Goal: Task Accomplishment & Management: Complete application form

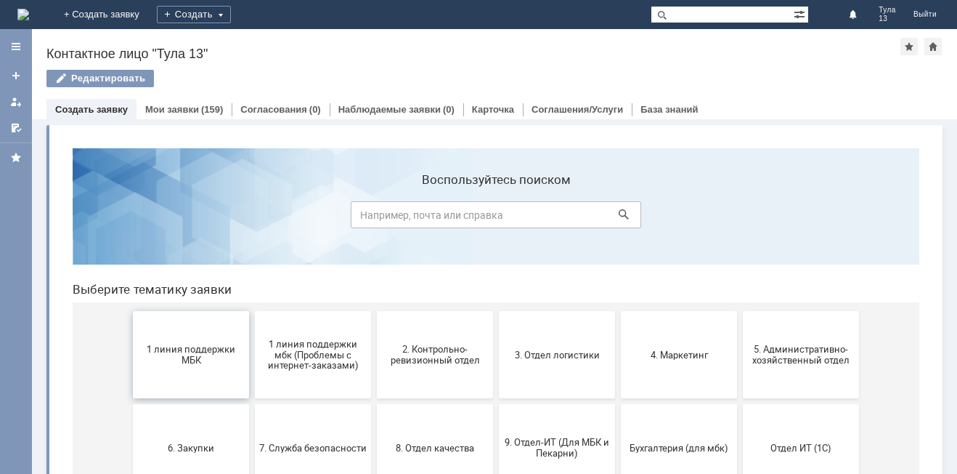
click at [200, 336] on button "1 линия поддержки МБК" at bounding box center [191, 354] width 116 height 87
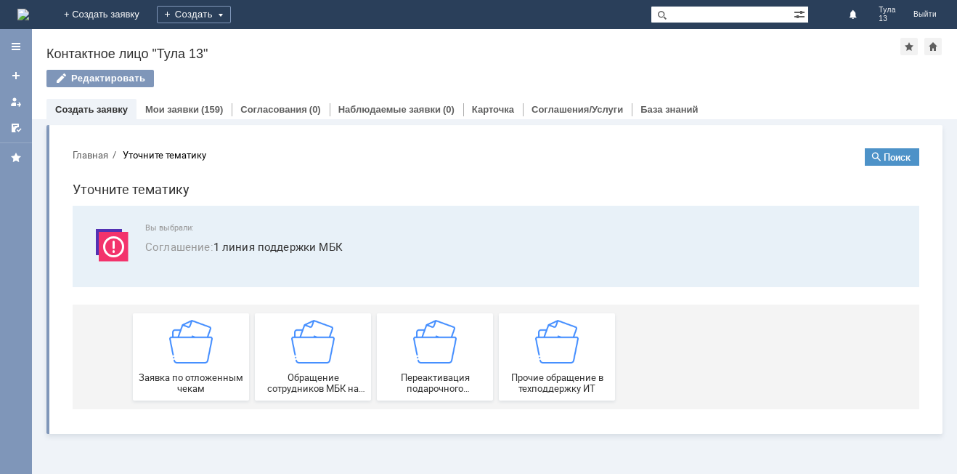
click at [200, 336] on img at bounding box center [191, 342] width 44 height 44
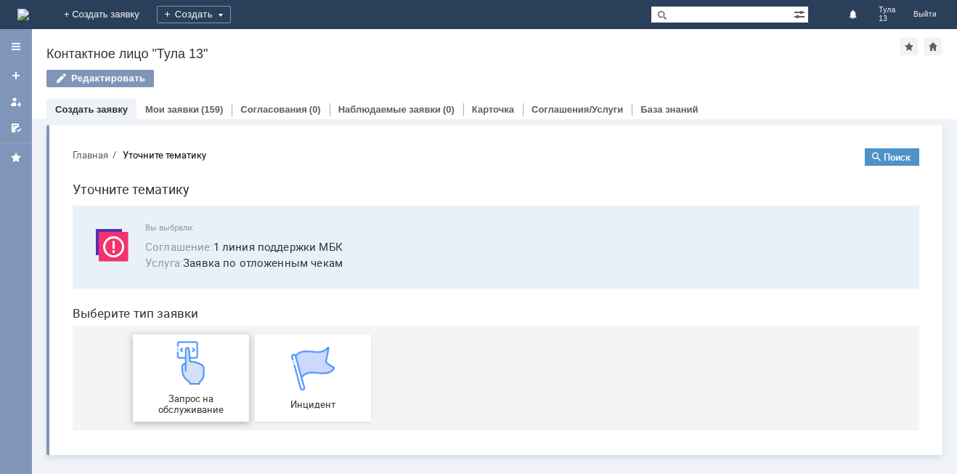
click at [187, 365] on img at bounding box center [191, 363] width 44 height 44
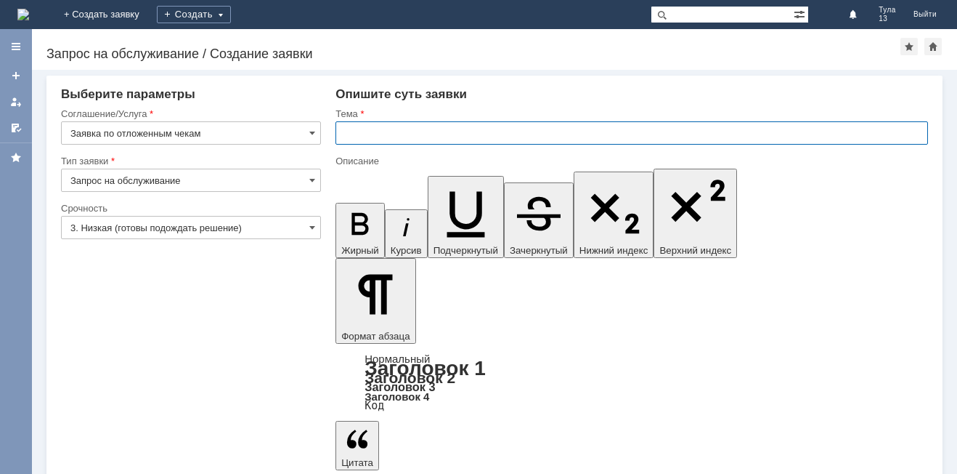
click at [392, 125] on input "text" at bounding box center [632, 132] width 593 height 23
type input "мбк, тула 13, отложенные чеки"
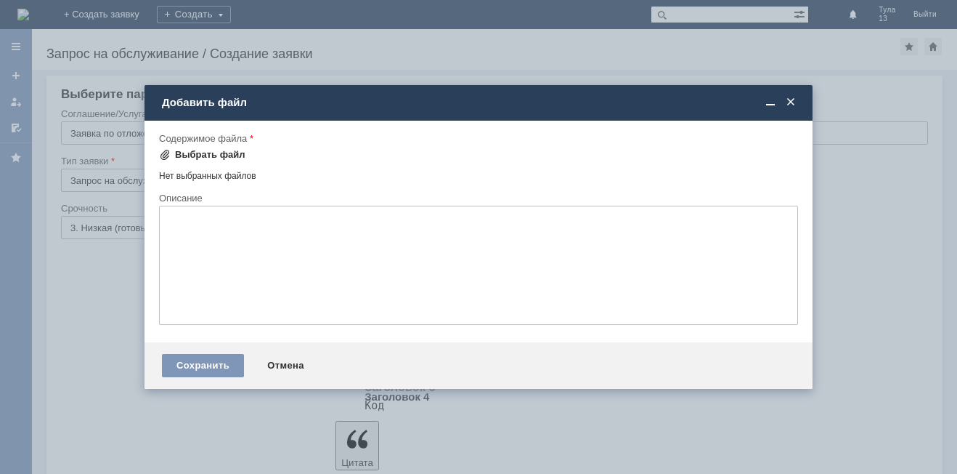
click at [227, 152] on div "Выбрать файл" at bounding box center [210, 155] width 70 height 12
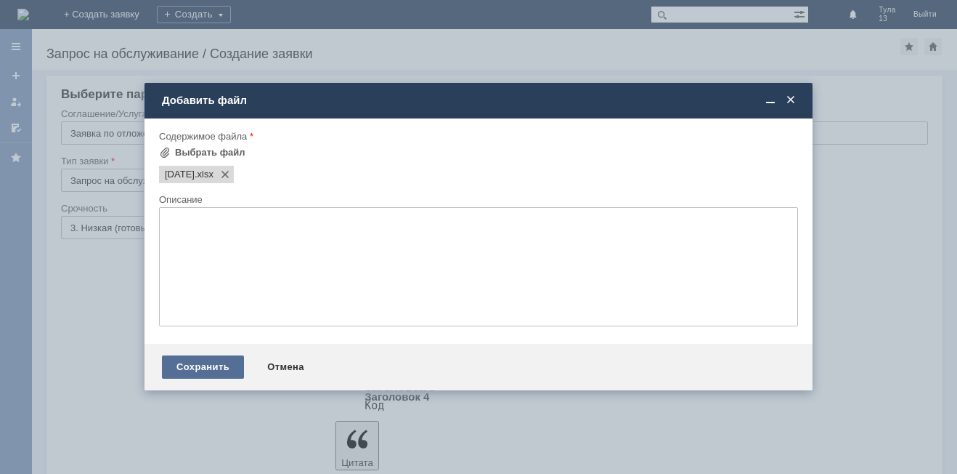
click at [209, 370] on div "Сохранить" at bounding box center [203, 366] width 82 height 23
